Goal: Task Accomplishment & Management: Use online tool/utility

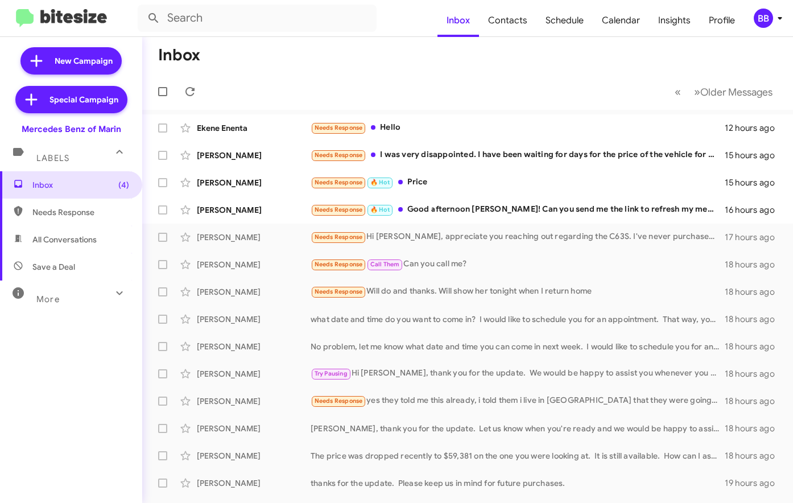
click at [759, 15] on div "BB" at bounding box center [763, 18] width 19 height 19
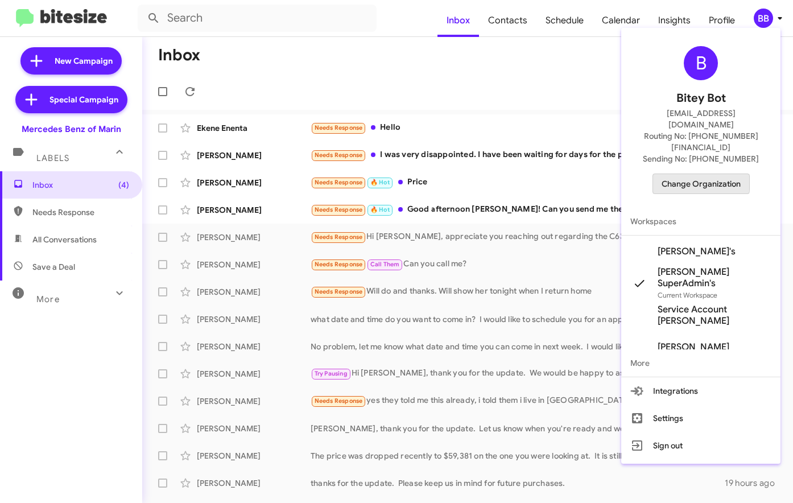
click at [683, 174] on span "Change Organization" at bounding box center [701, 183] width 79 height 19
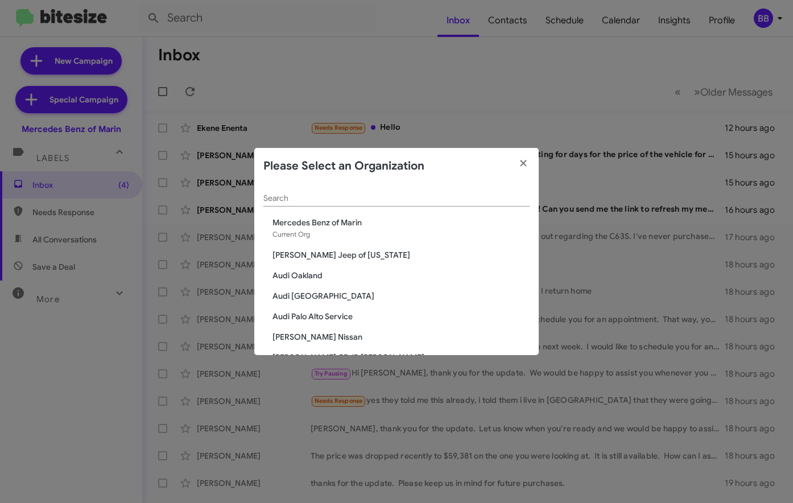
click at [339, 199] on input "Search" at bounding box center [397, 198] width 266 height 9
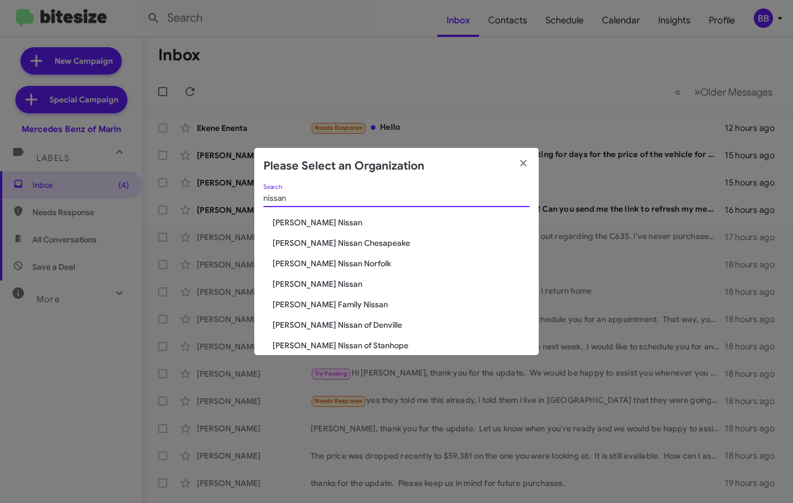
type input "nissan"
click at [298, 225] on span "[PERSON_NAME] Nissan" at bounding box center [401, 222] width 257 height 11
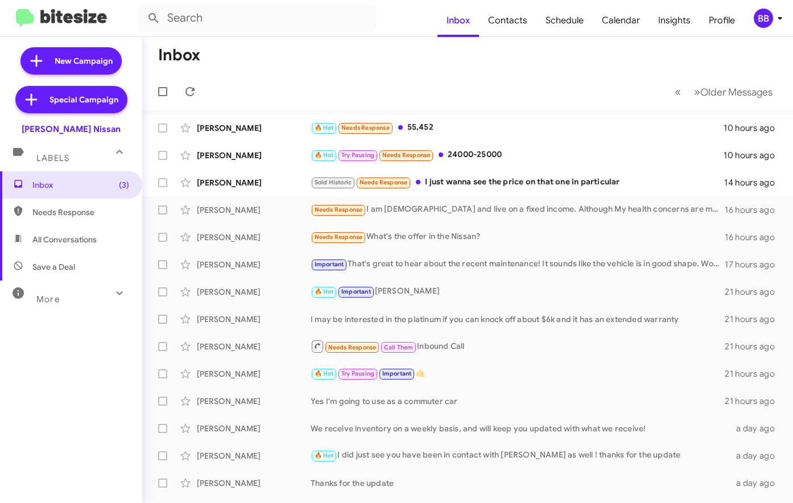
click at [763, 27] on div "BB" at bounding box center [763, 18] width 19 height 19
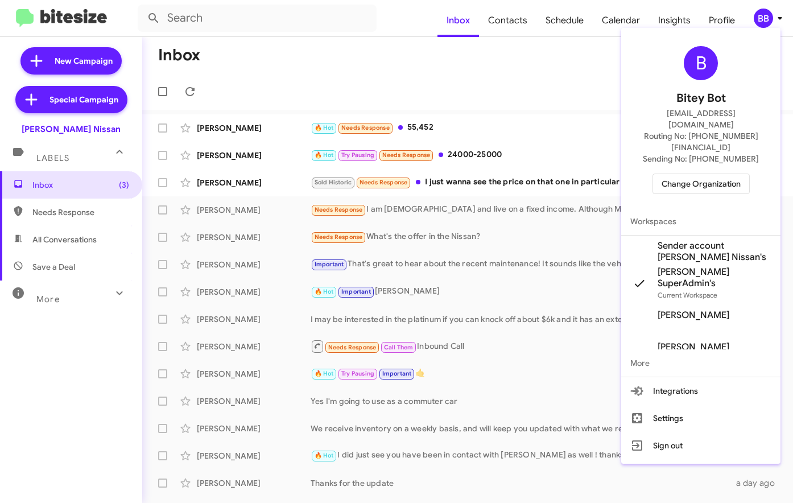
click at [682, 174] on span "Change Organization" at bounding box center [701, 183] width 79 height 19
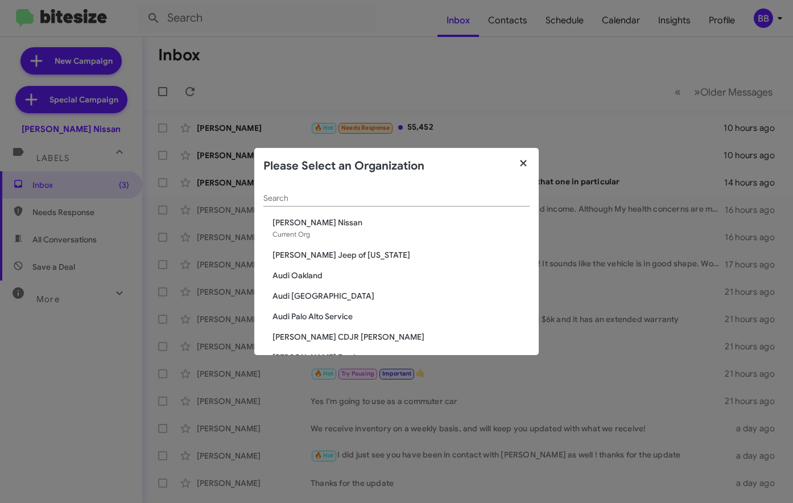
click at [522, 160] on icon "button" at bounding box center [523, 163] width 13 height 10
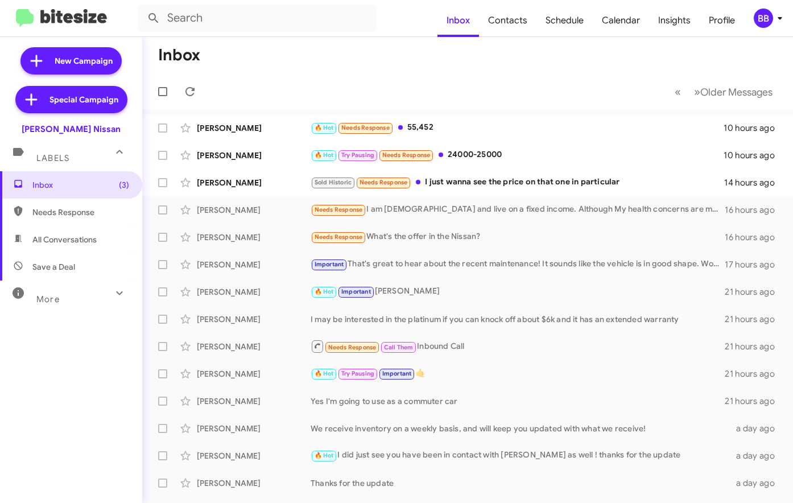
click at [117, 299] on mat-icon at bounding box center [119, 293] width 18 height 18
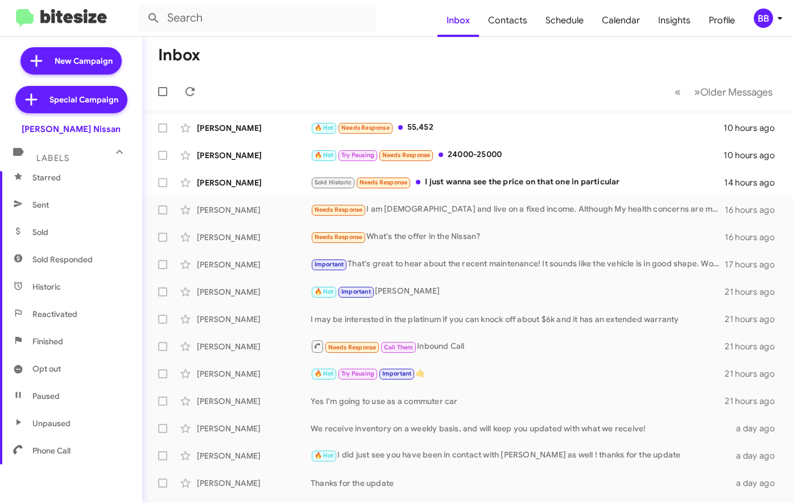
click at [72, 254] on span "Sold Responded" at bounding box center [62, 259] width 60 height 11
type input "in:sold-verified"
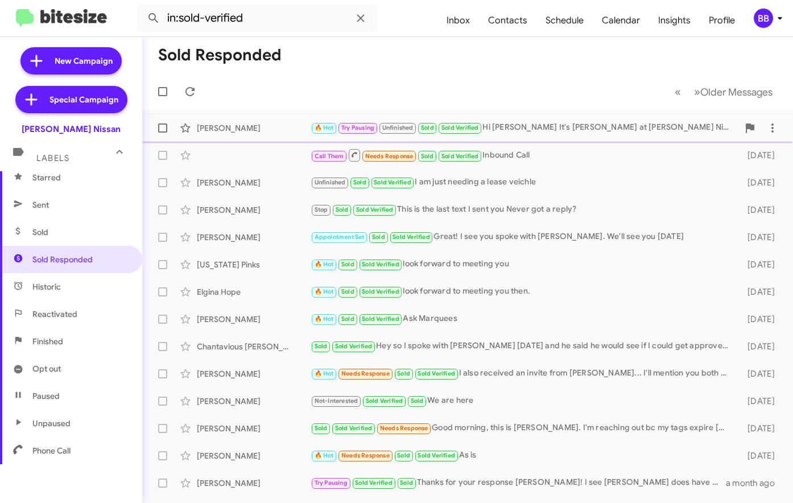
click at [257, 138] on div "Tomas Lopez 🔥 Hot Try Pausing Unfinished Sold Sold Verified Hi Tomas It's Shawn…" at bounding box center [467, 128] width 633 height 23
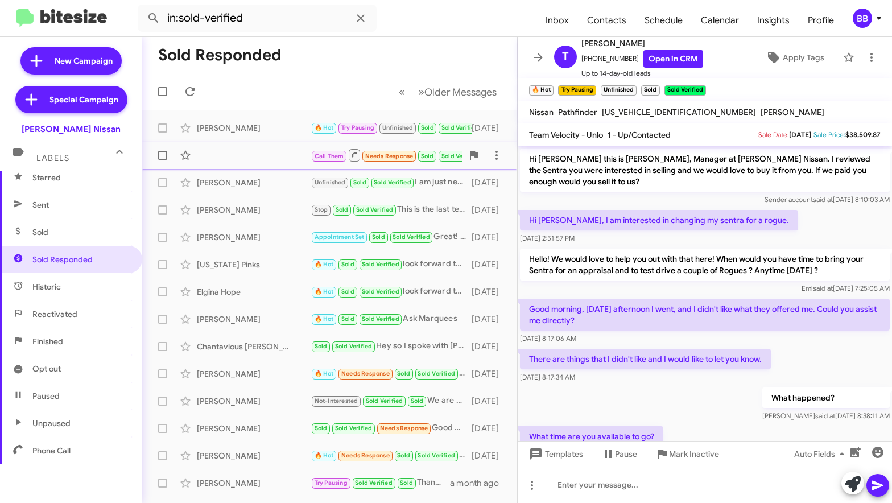
click at [282, 149] on div "Call Them Needs Response Sold Sold Verified Inbound Call 10 days ago" at bounding box center [329, 155] width 357 height 23
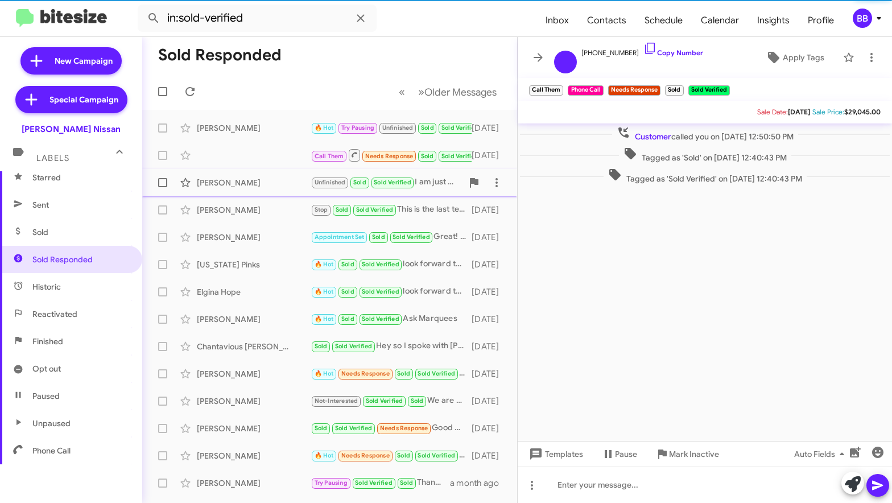
click at [275, 189] on div "Henry Loya Jr Unfinished Sold Sold Verified I am just needing a lease veichle 1…" at bounding box center [329, 182] width 357 height 23
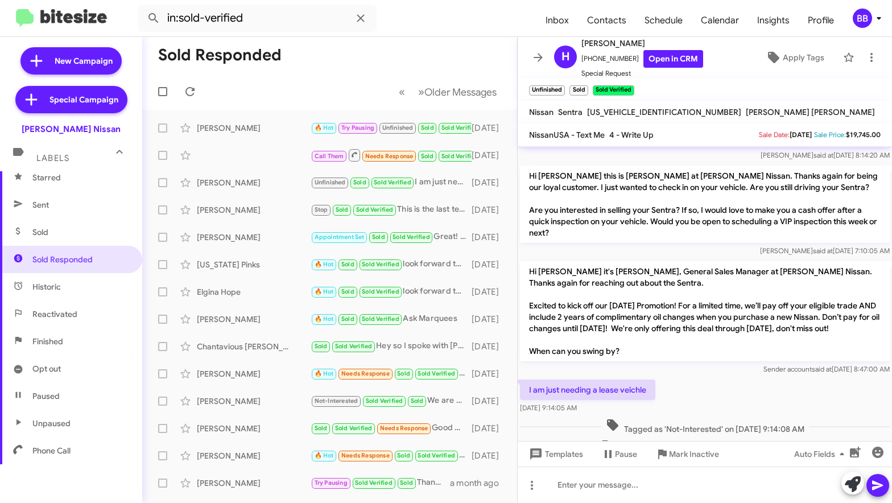
scroll to position [139, 0]
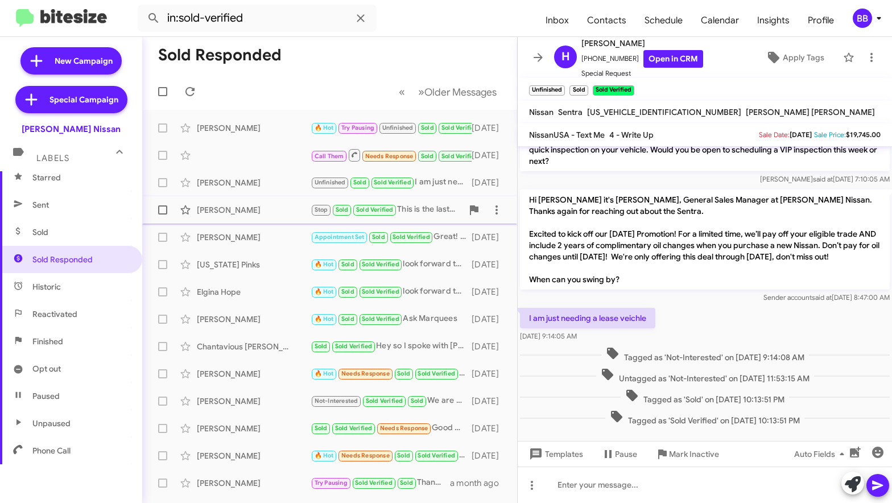
click at [281, 209] on div "Hector Guerrero" at bounding box center [254, 209] width 114 height 11
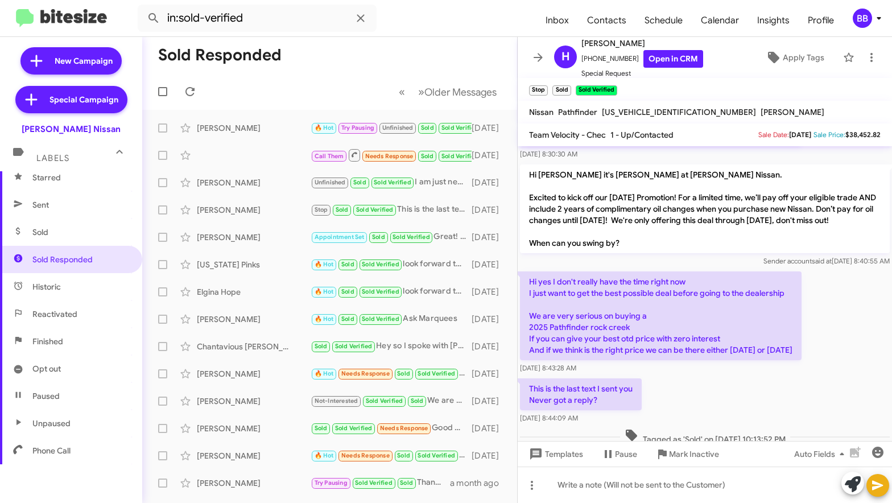
scroll to position [189, 0]
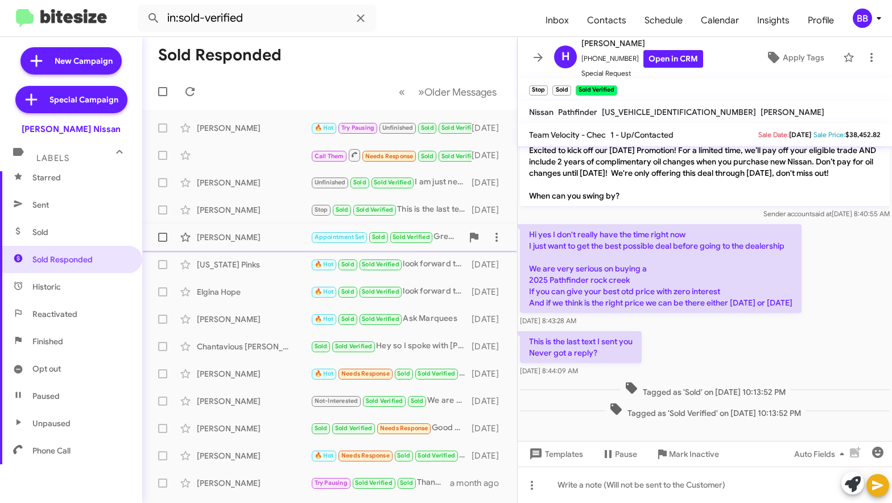
click at [265, 238] on div "Jacob Johnson" at bounding box center [254, 237] width 114 height 11
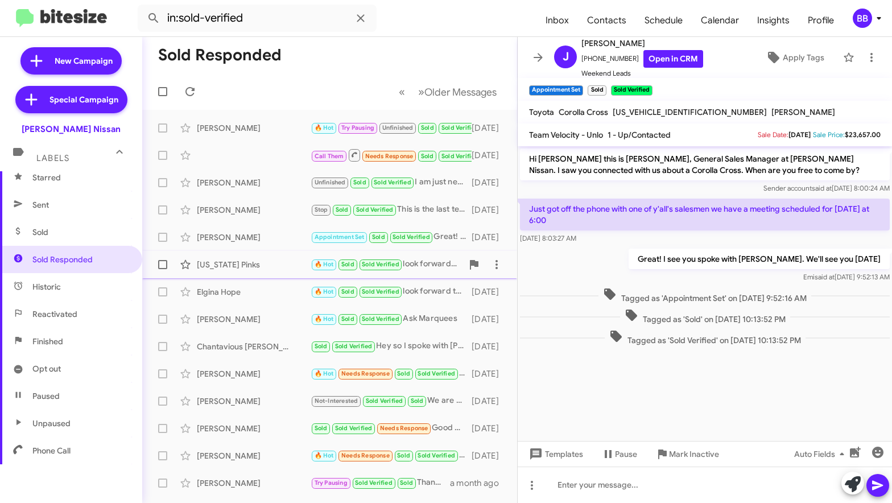
click at [272, 264] on div "Montana Pinks" at bounding box center [254, 264] width 114 height 11
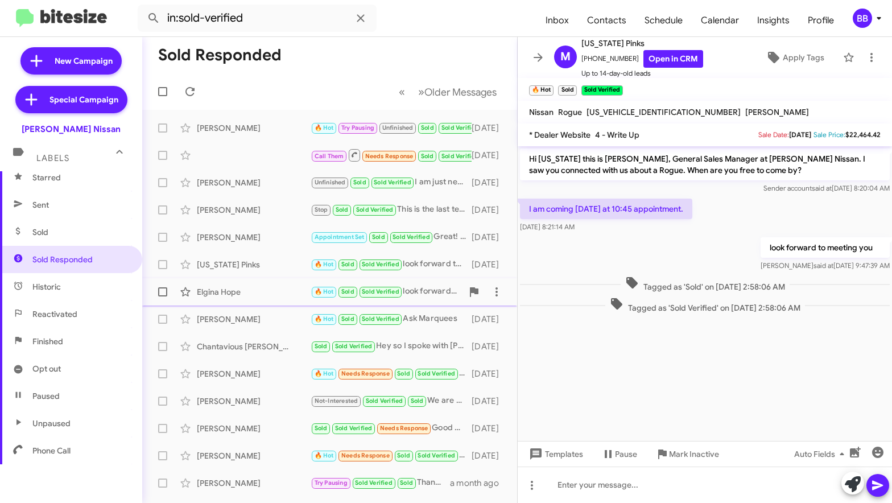
click at [274, 294] on div "Elgina Hope" at bounding box center [254, 291] width 114 height 11
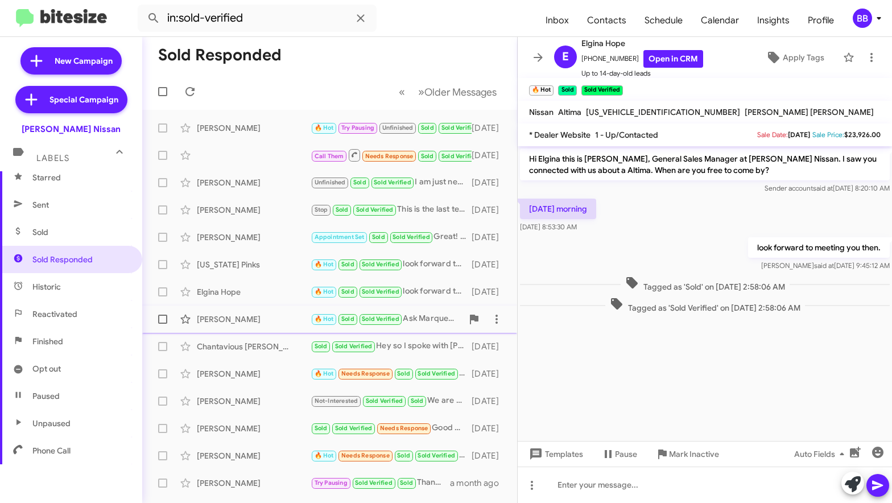
click at [273, 326] on div "John Beazer 🔥 Hot Sold Sold Verified Ask Marquees 15 days ago" at bounding box center [329, 319] width 357 height 23
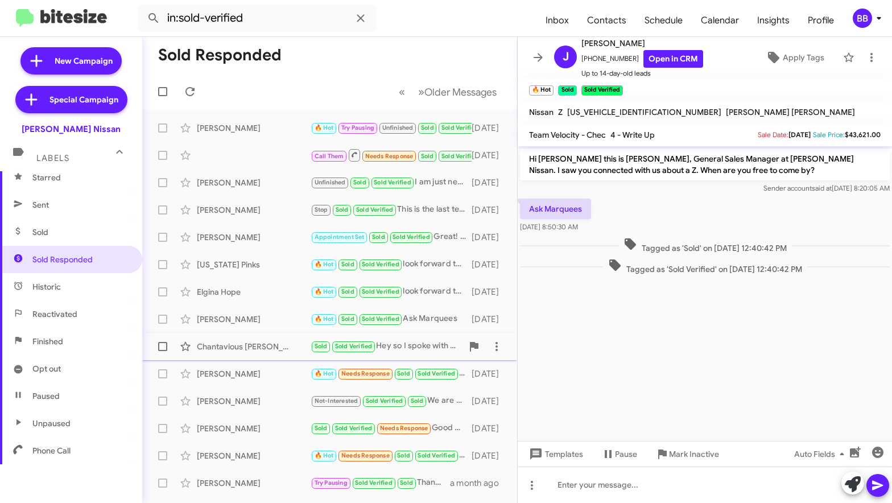
click at [273, 353] on div "Chantavious Jarrett Sold Sold Verified Hey so I️ spoke with terry today and he …" at bounding box center [329, 346] width 357 height 23
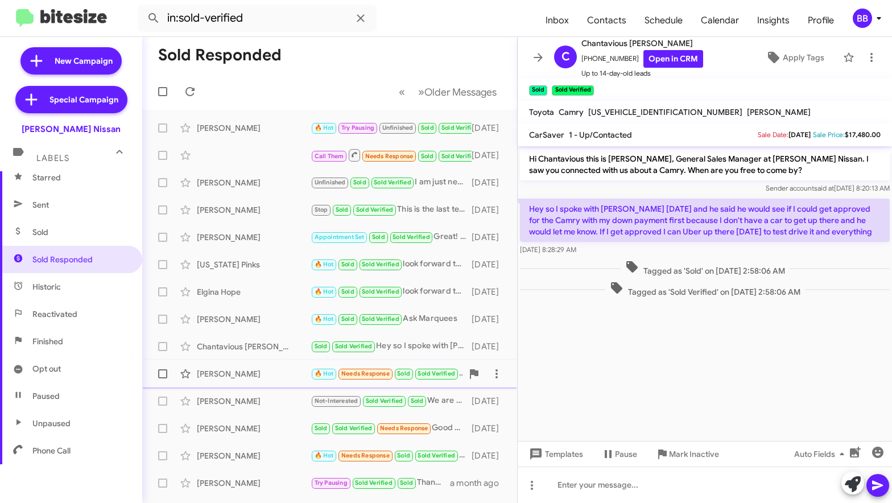
click at [276, 376] on div "Marilyn Duty" at bounding box center [254, 373] width 114 height 11
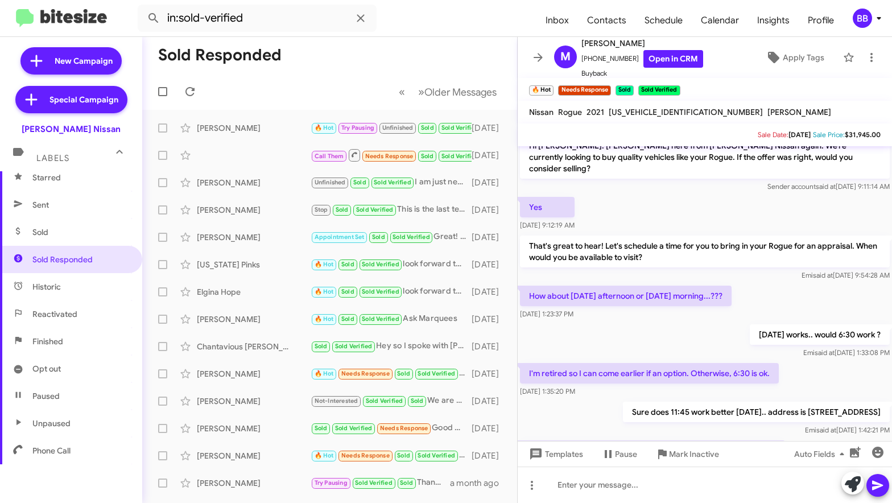
scroll to position [302, 0]
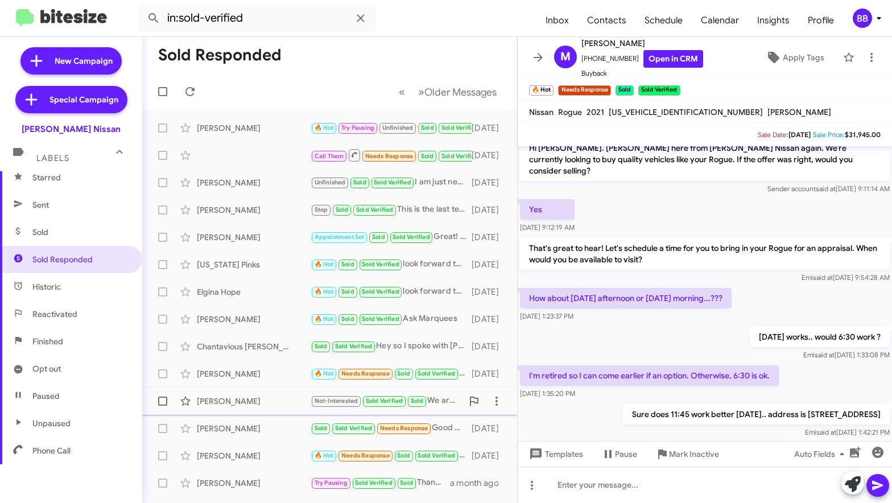
click at [256, 394] on div "Sherry Foreman Not-Interested Sold Verified Sold We are here 22 days ago" at bounding box center [329, 401] width 357 height 23
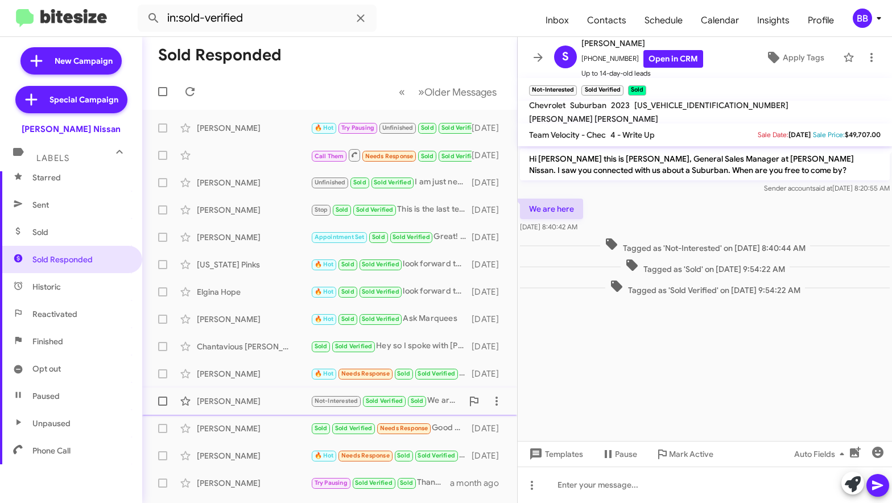
click at [254, 404] on div "Sherry Foreman" at bounding box center [254, 401] width 114 height 11
click at [265, 434] on div "Biola Brathwaite Sold Sold Verified Needs Response Good morning, this is Biola …" at bounding box center [329, 428] width 357 height 23
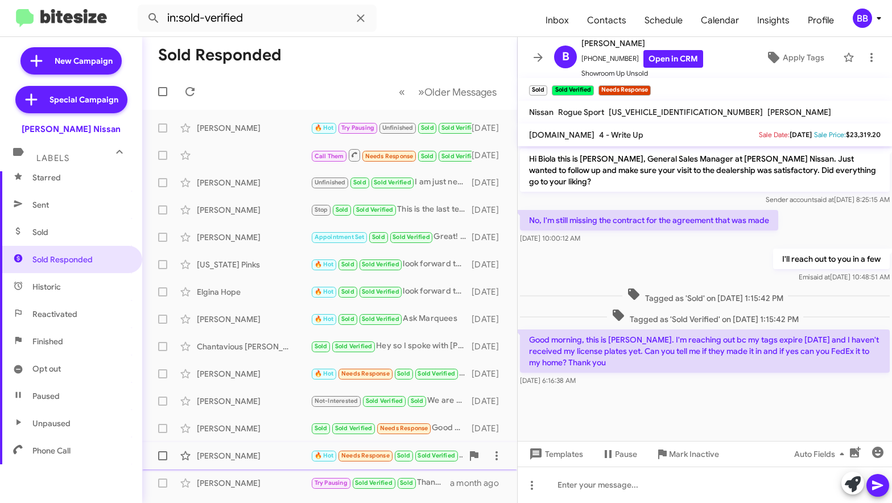
click at [258, 457] on div "Kurt Riddle" at bounding box center [254, 455] width 114 height 11
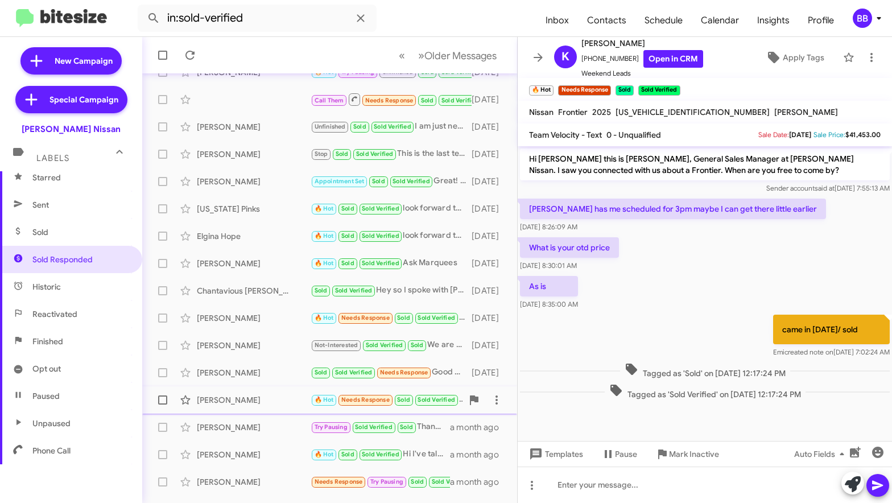
scroll to position [67, 0]
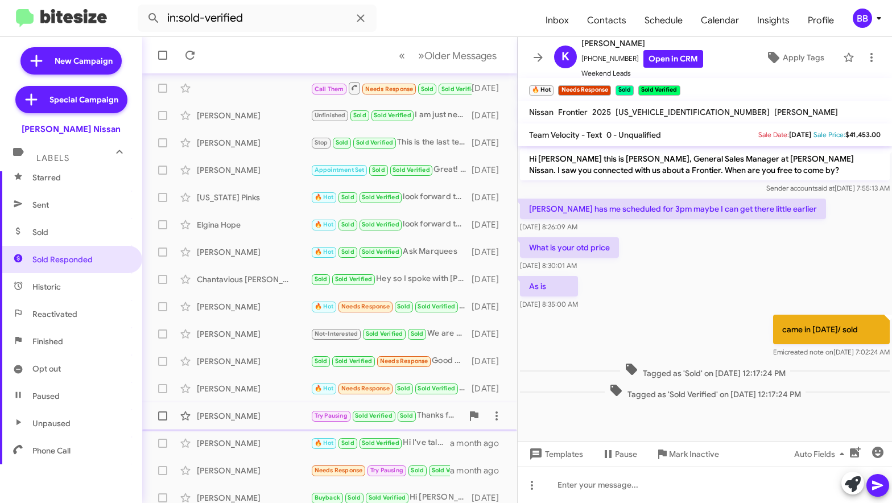
click at [262, 414] on div "Anthony Leal" at bounding box center [254, 415] width 114 height 11
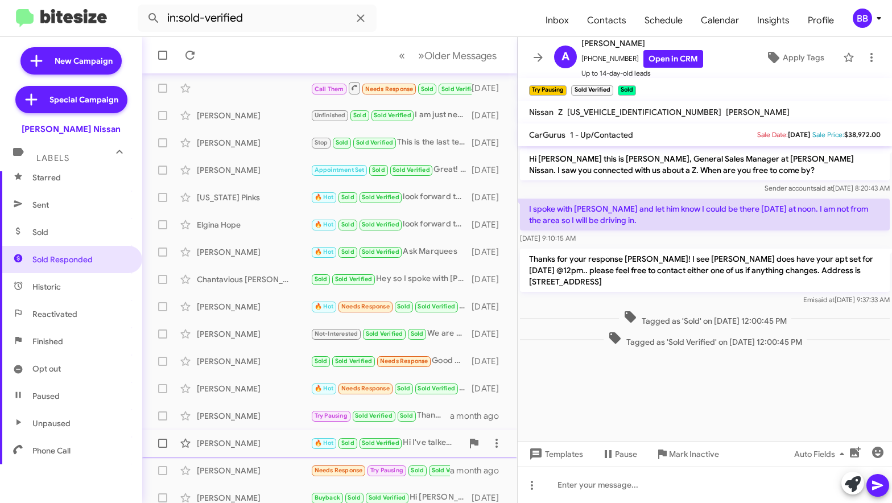
click at [261, 441] on div "Jillian Walters" at bounding box center [254, 443] width 114 height 11
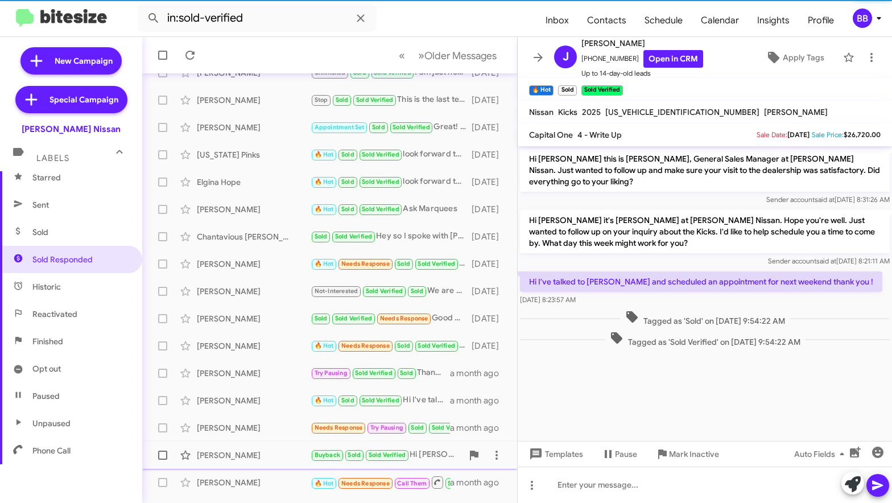
scroll to position [110, 0]
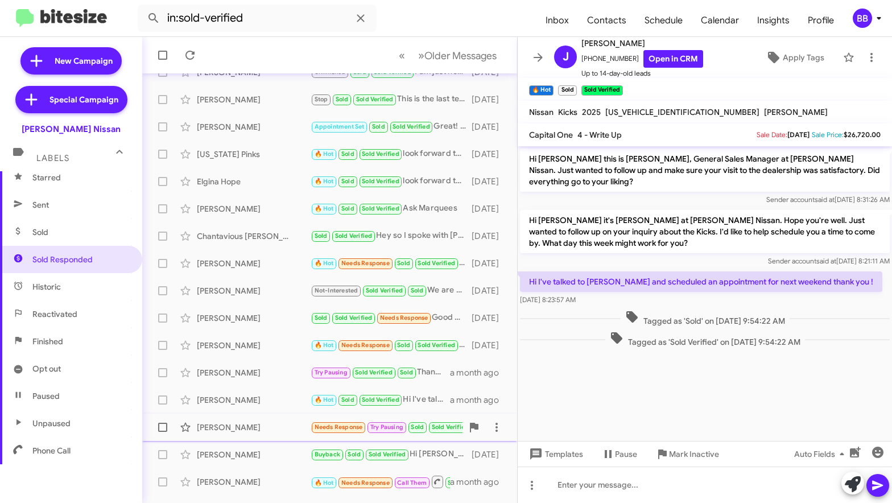
click at [261, 418] on div "Mario Jimenez Needs Response Try Pausing Sold Sold Verified In about two years …" at bounding box center [329, 427] width 357 height 23
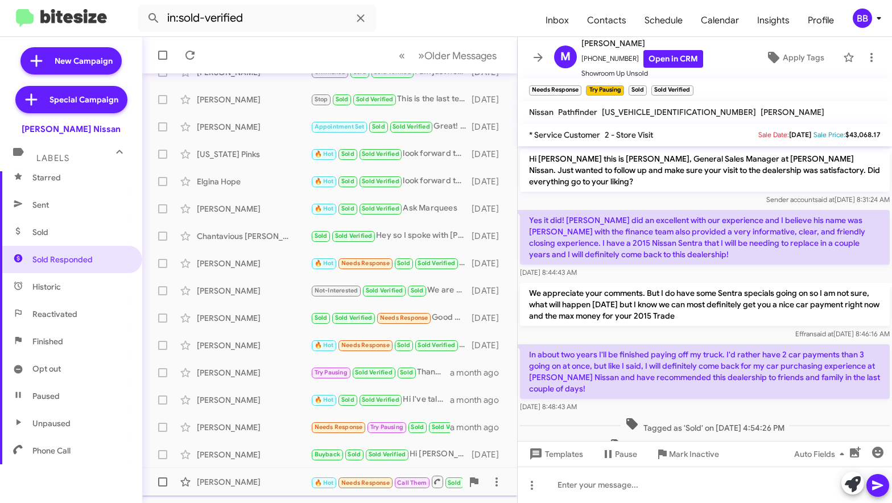
click at [270, 471] on div "Zakia Errebiyiy 🔥 Hot Needs Response Call Them Sold Sold Verified Inbound Call …" at bounding box center [329, 482] width 357 height 23
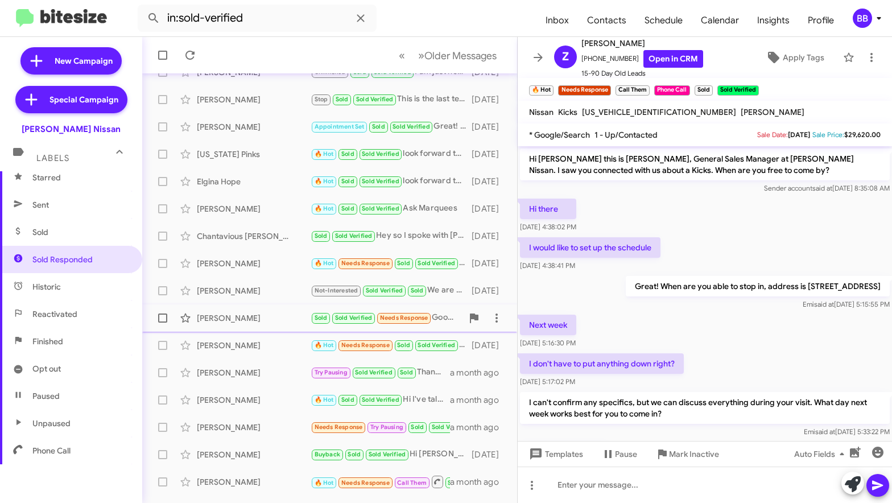
scroll to position [158, 0]
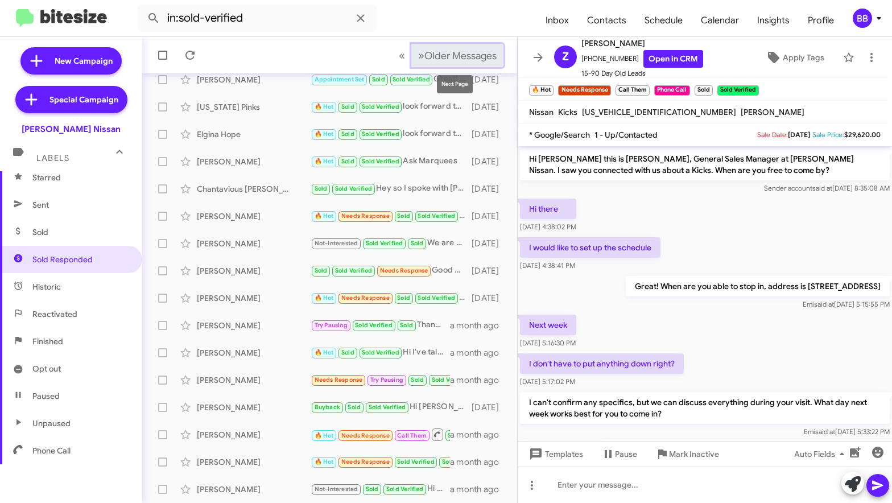
click at [454, 60] on span "Older Messages" at bounding box center [461, 56] width 72 height 13
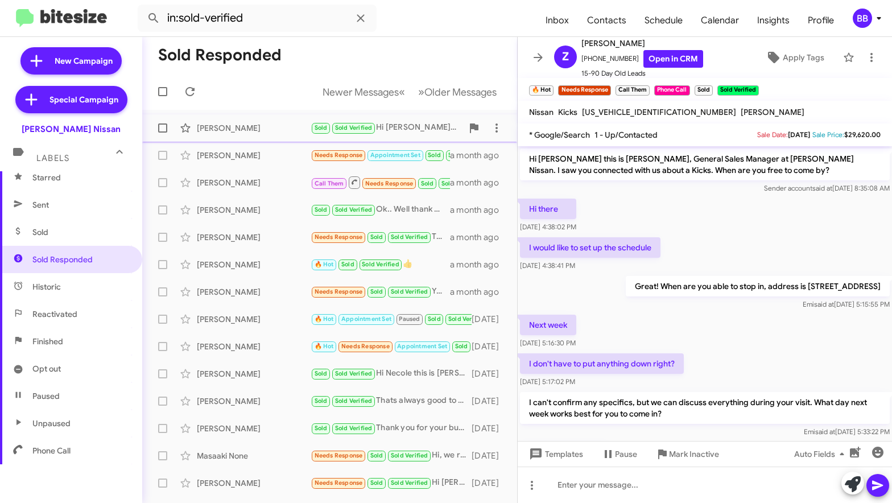
click at [272, 125] on div "William Anderson" at bounding box center [254, 127] width 114 height 11
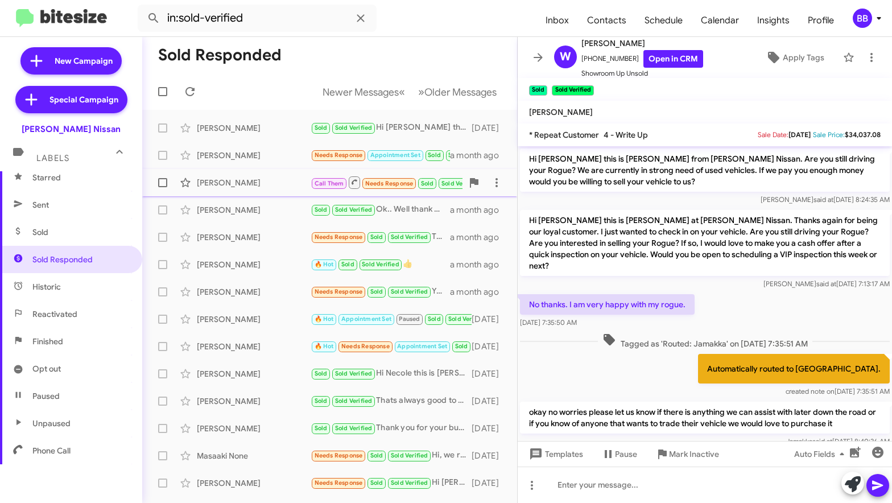
click at [253, 171] on div "Leroy Schiffauer Call Them Needs Response Sold Sold Verified Inbound Call a mon…" at bounding box center [329, 182] width 357 height 23
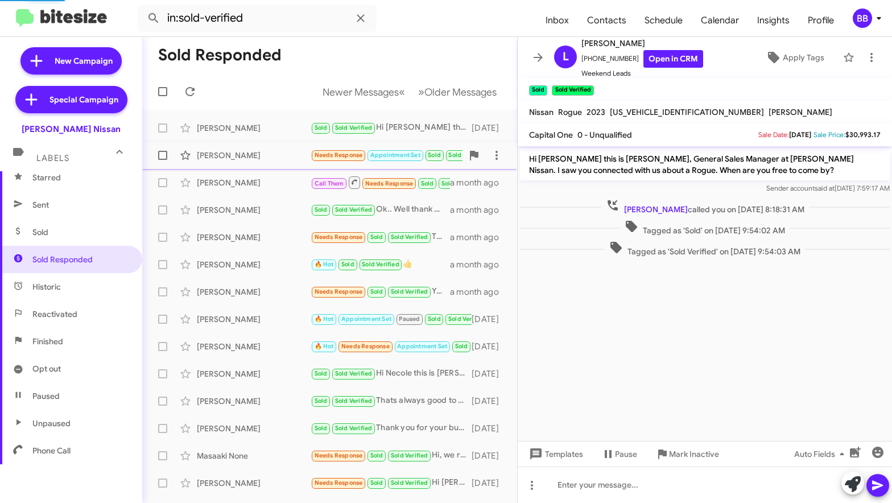
click at [252, 152] on div "Corina Hederra" at bounding box center [254, 155] width 114 height 11
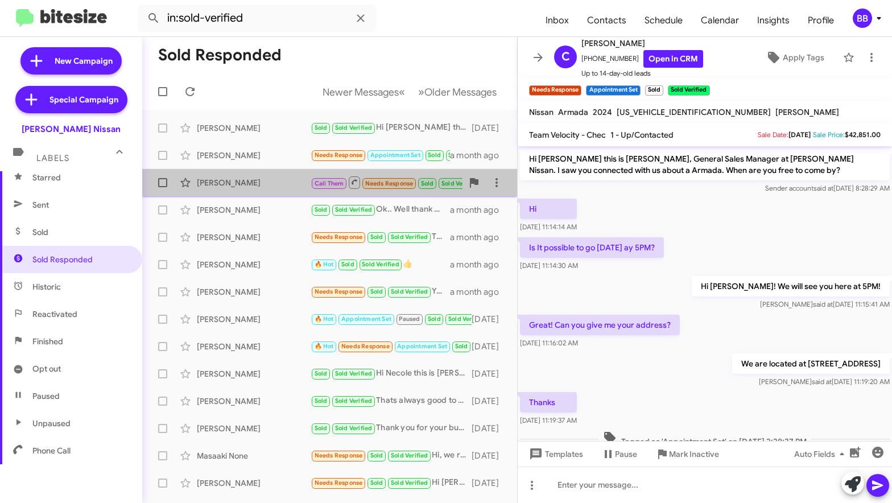
click at [257, 185] on div "Leroy Schiffauer" at bounding box center [254, 182] width 114 height 11
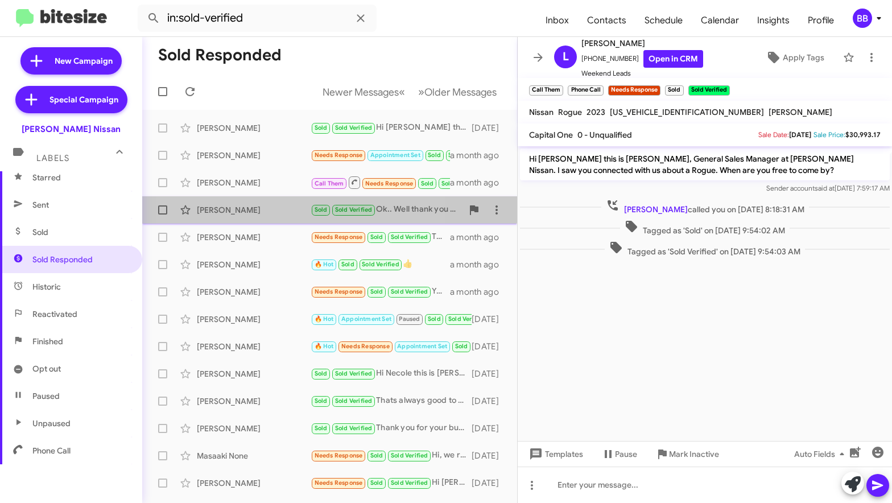
click at [265, 206] on div "Amirah Baker" at bounding box center [254, 209] width 114 height 11
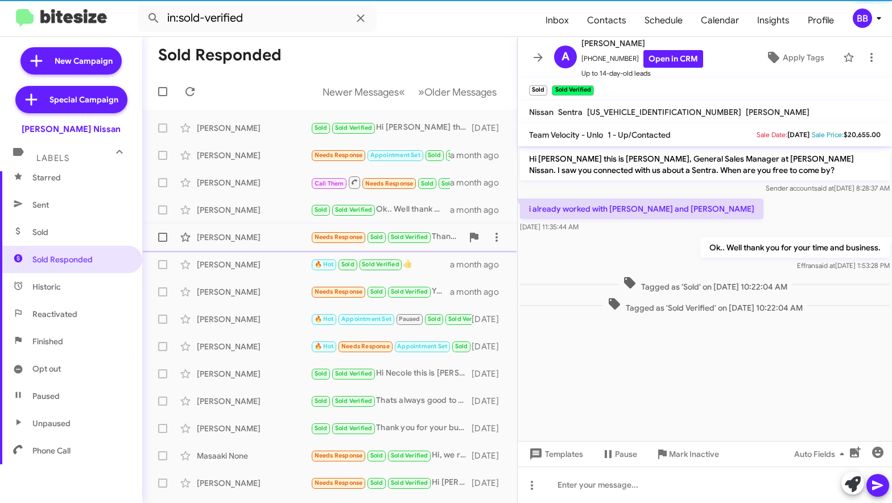
click at [273, 233] on div "Manny Cortez" at bounding box center [254, 237] width 114 height 11
